Goal: Task Accomplishment & Management: Use online tool/utility

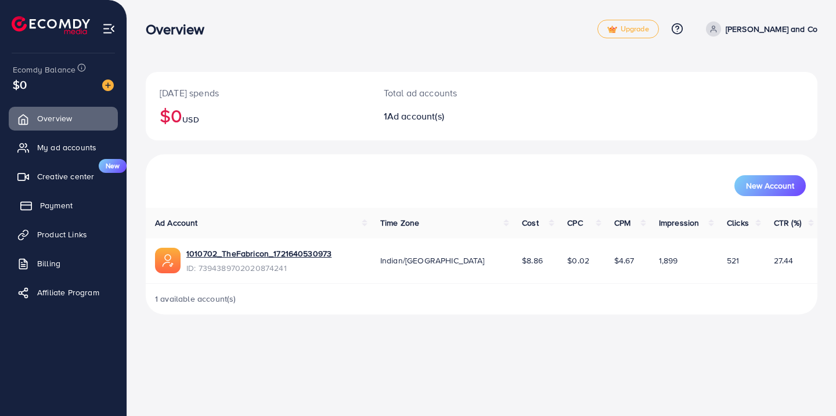
click at [55, 200] on span "Payment" at bounding box center [56, 206] width 33 height 12
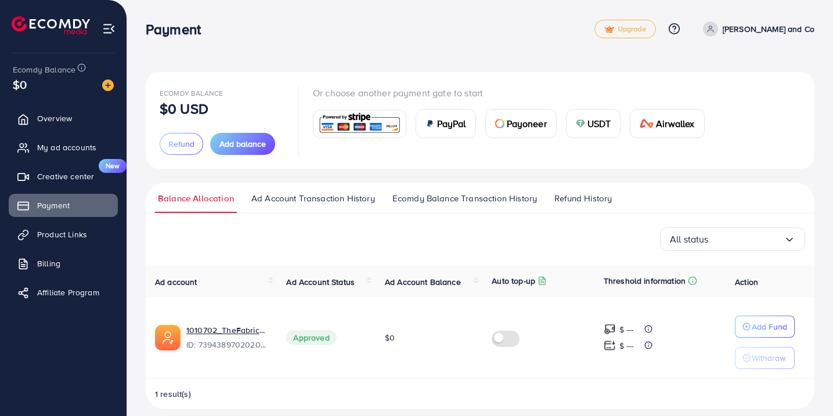
click at [586, 195] on span "Refund History" at bounding box center [582, 198] width 57 height 13
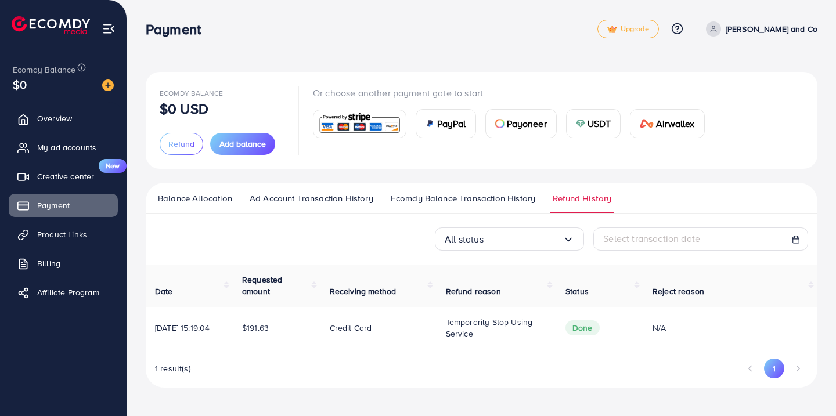
click at [472, 199] on span "Ecomdy Balance Transaction History" at bounding box center [463, 198] width 145 height 13
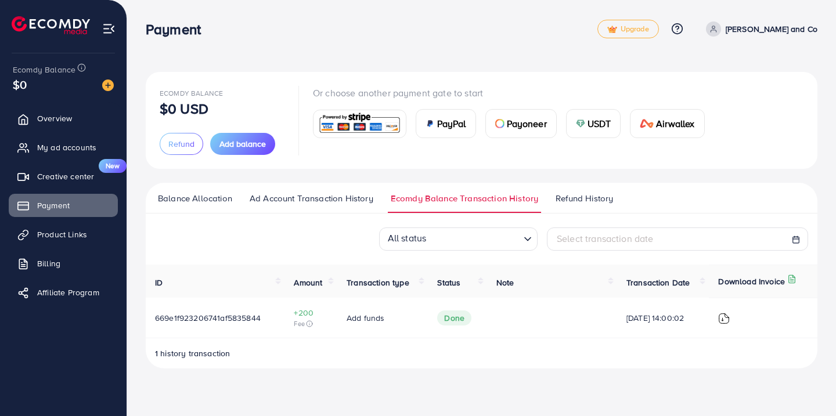
click at [726, 318] on img at bounding box center [724, 319] width 12 height 12
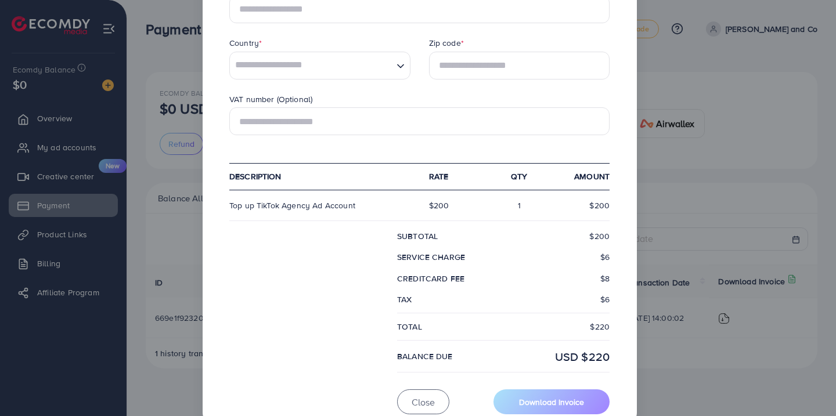
scroll to position [359, 0]
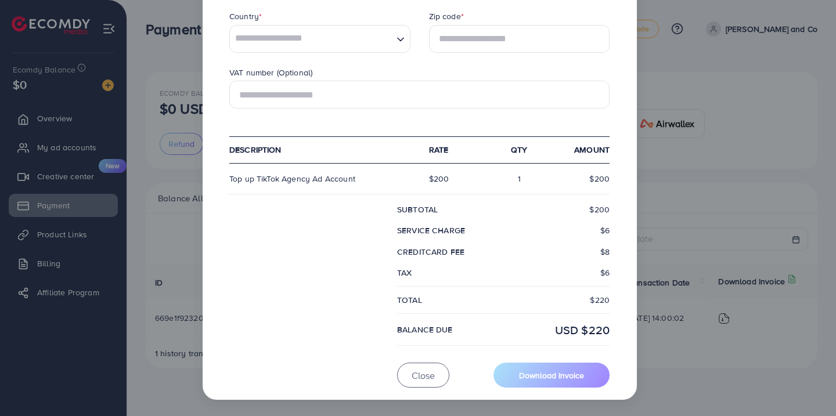
drag, startPoint x: 451, startPoint y: 180, endPoint x: 403, endPoint y: 180, distance: 48.2
click at [403, 180] on div "Top up TikTok Agency Ad Account $200 1 $200" at bounding box center [419, 184] width 399 height 40
click at [399, 190] on div at bounding box center [419, 190] width 399 height 10
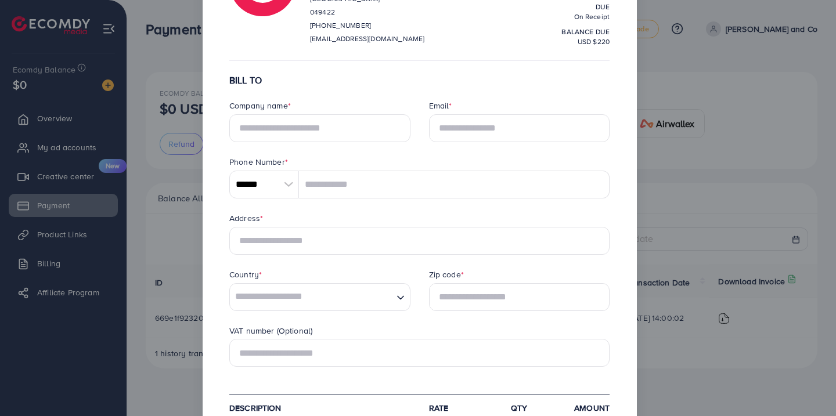
scroll to position [0, 0]
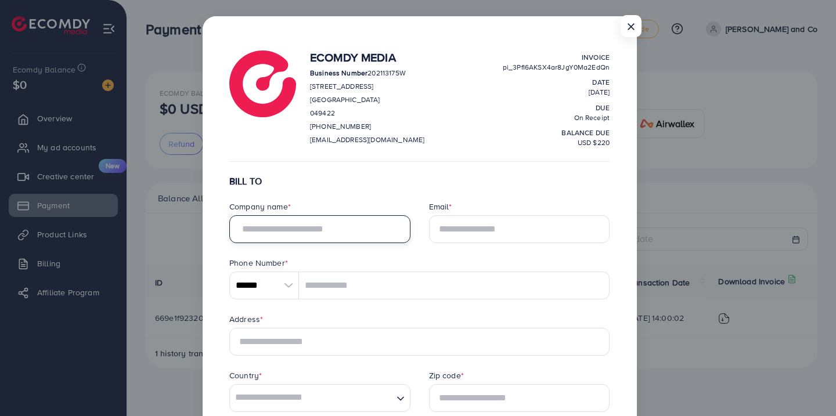
click at [353, 226] on input "text" at bounding box center [319, 229] width 181 height 28
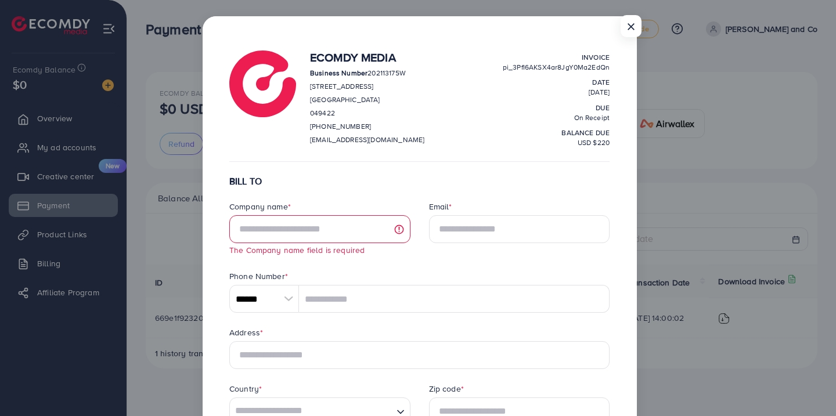
click at [387, 71] on p "Business Number 202113175W" at bounding box center [367, 73] width 114 height 14
copy p "202113175W"
click at [550, 69] on span "pi_3PfI6AKSX4ar8JgY0Ma2EdQn" at bounding box center [556, 67] width 107 height 10
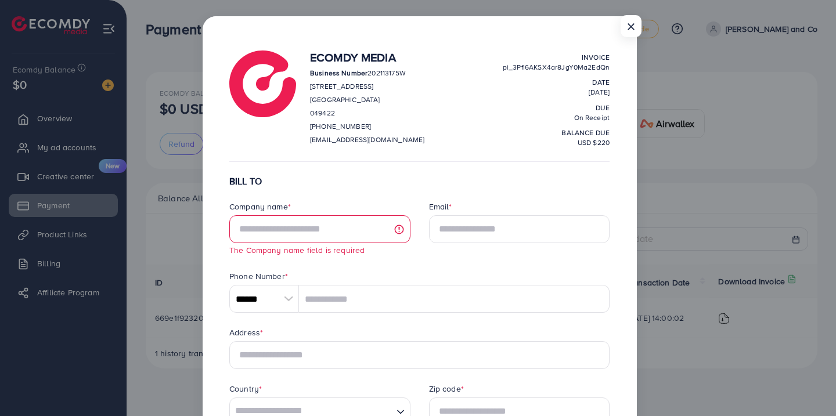
click at [550, 69] on span "pi_3PfI6AKSX4ar8JgY0Ma2EdQn" at bounding box center [556, 67] width 107 height 10
copy span "pi_3PfI6AKSX4ar8JgY0Ma2EdQn"
click at [631, 28] on button "×" at bounding box center [629, 29] width 21 height 22
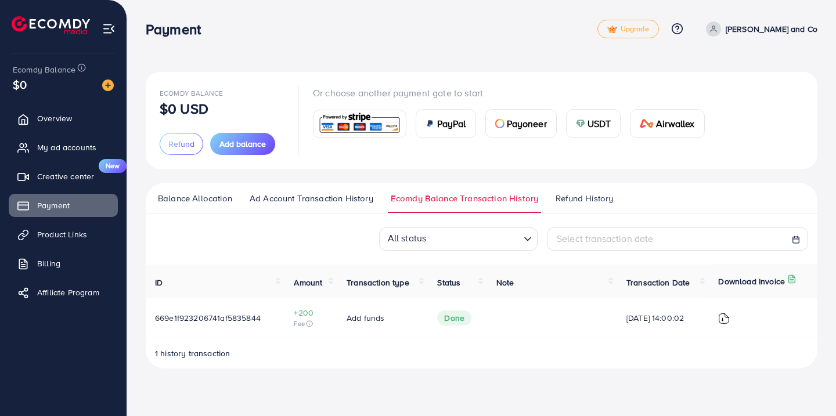
click at [583, 206] on link "Refund History" at bounding box center [584, 202] width 63 height 21
